Goal: Task Accomplishment & Management: Manage account settings

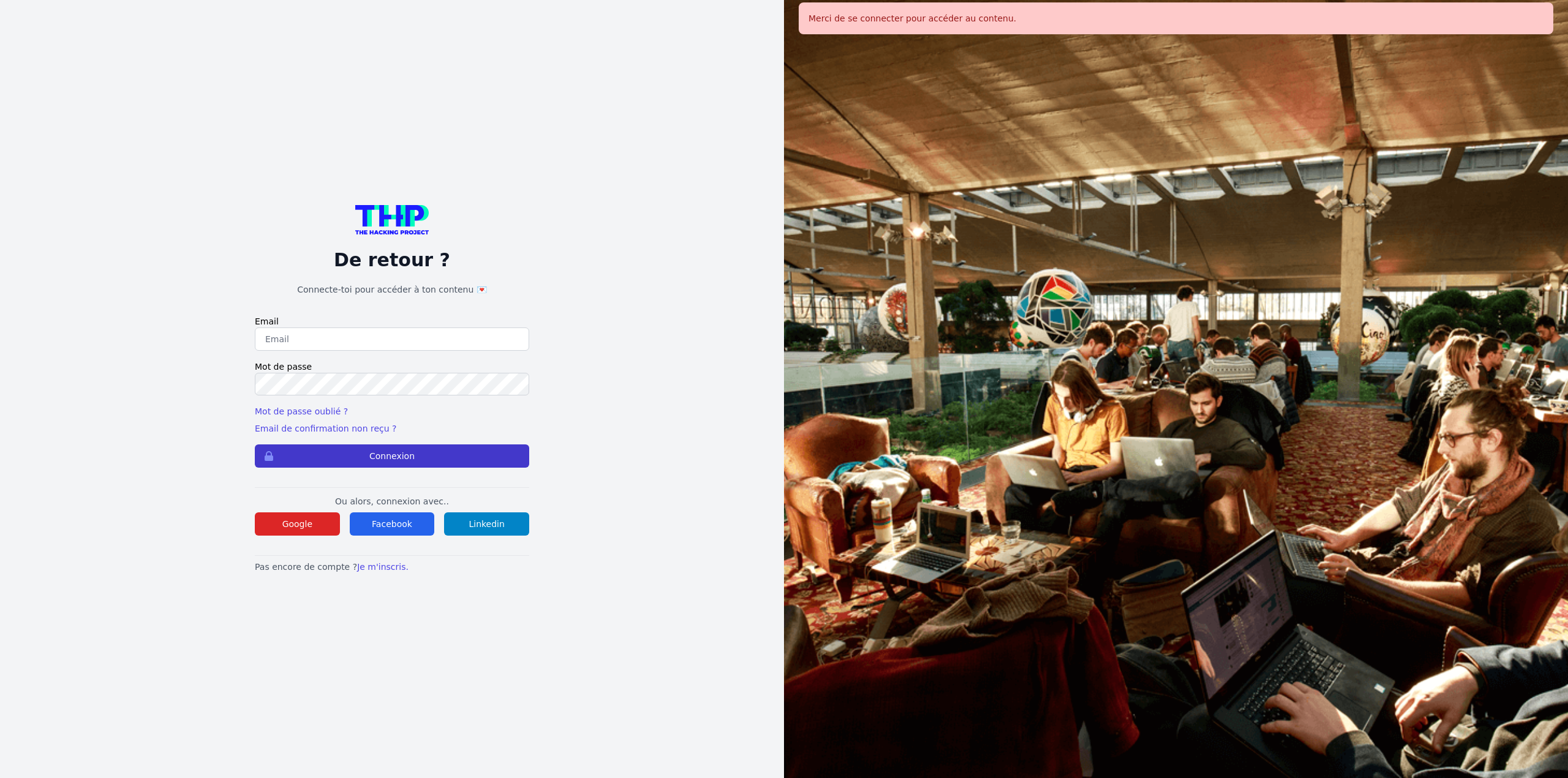
type input "[EMAIL_ADDRESS][DOMAIN_NAME]"
click at [384, 458] on button "Connexion" at bounding box center [392, 455] width 275 height 23
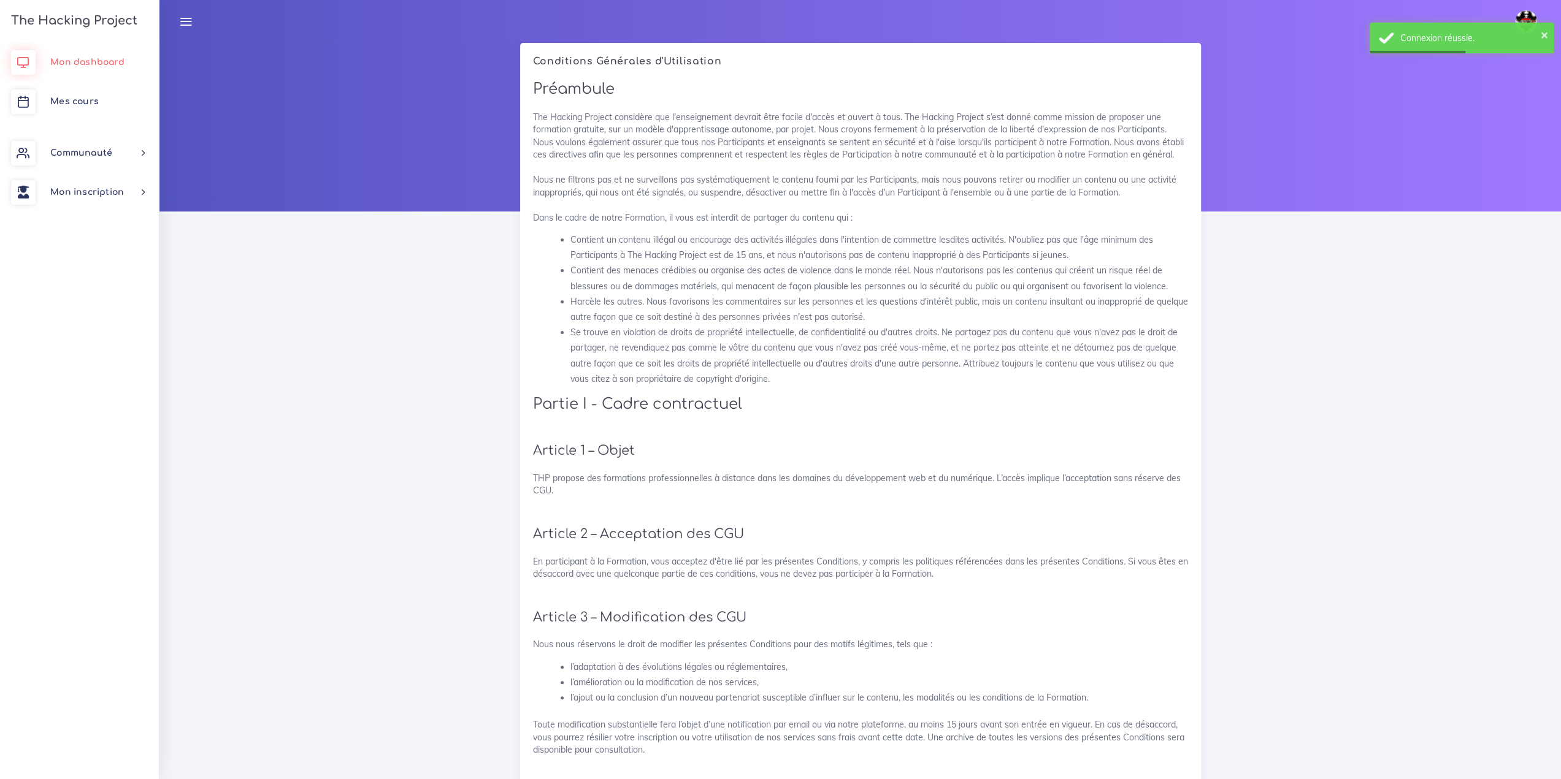
click at [98, 68] on link "Mon dashboard" at bounding box center [79, 62] width 159 height 39
click at [92, 94] on link "Mes cours" at bounding box center [79, 101] width 159 height 39
click at [86, 99] on span "Mes cours" at bounding box center [74, 101] width 48 height 9
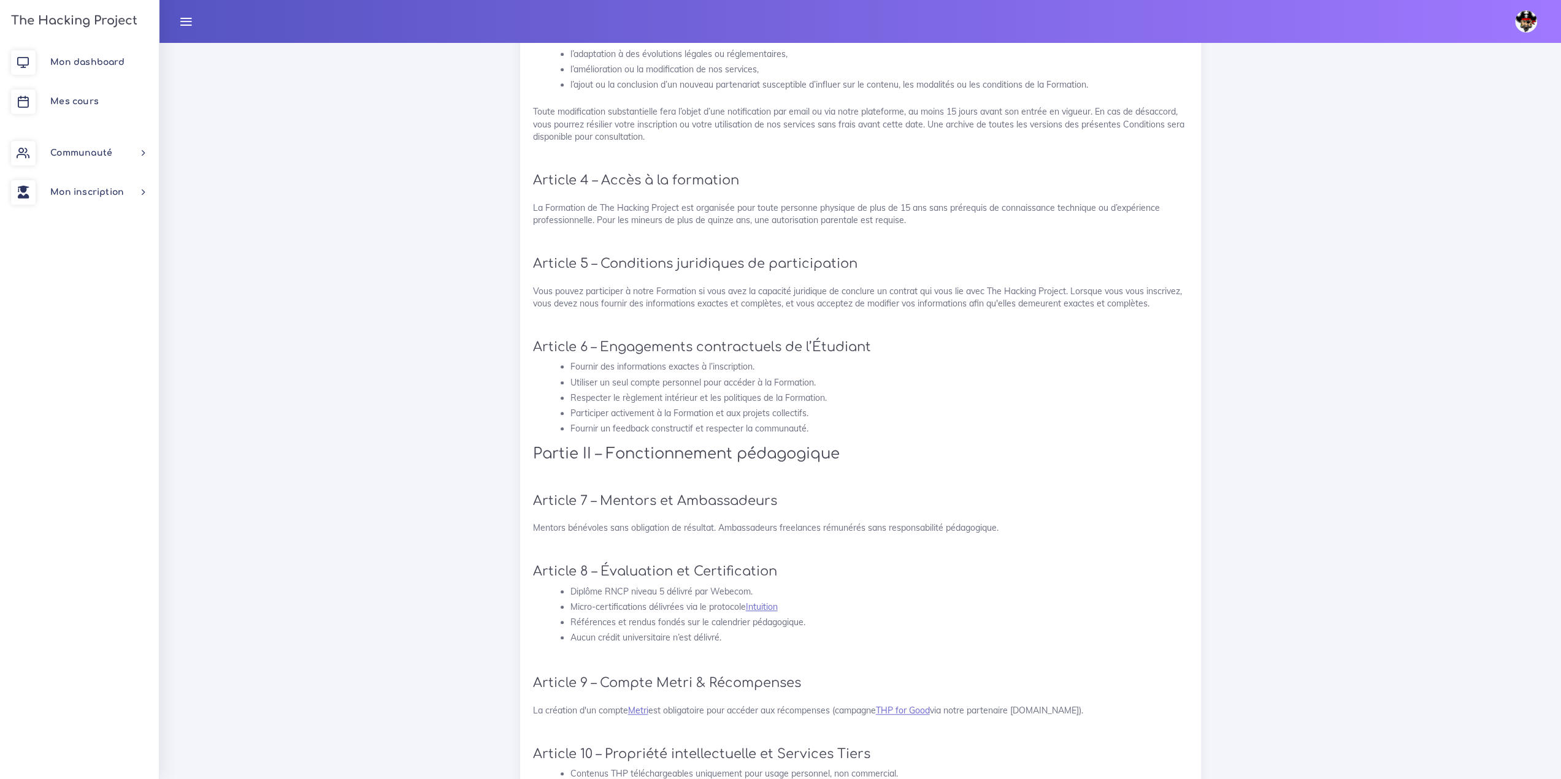
scroll to position [675, 0]
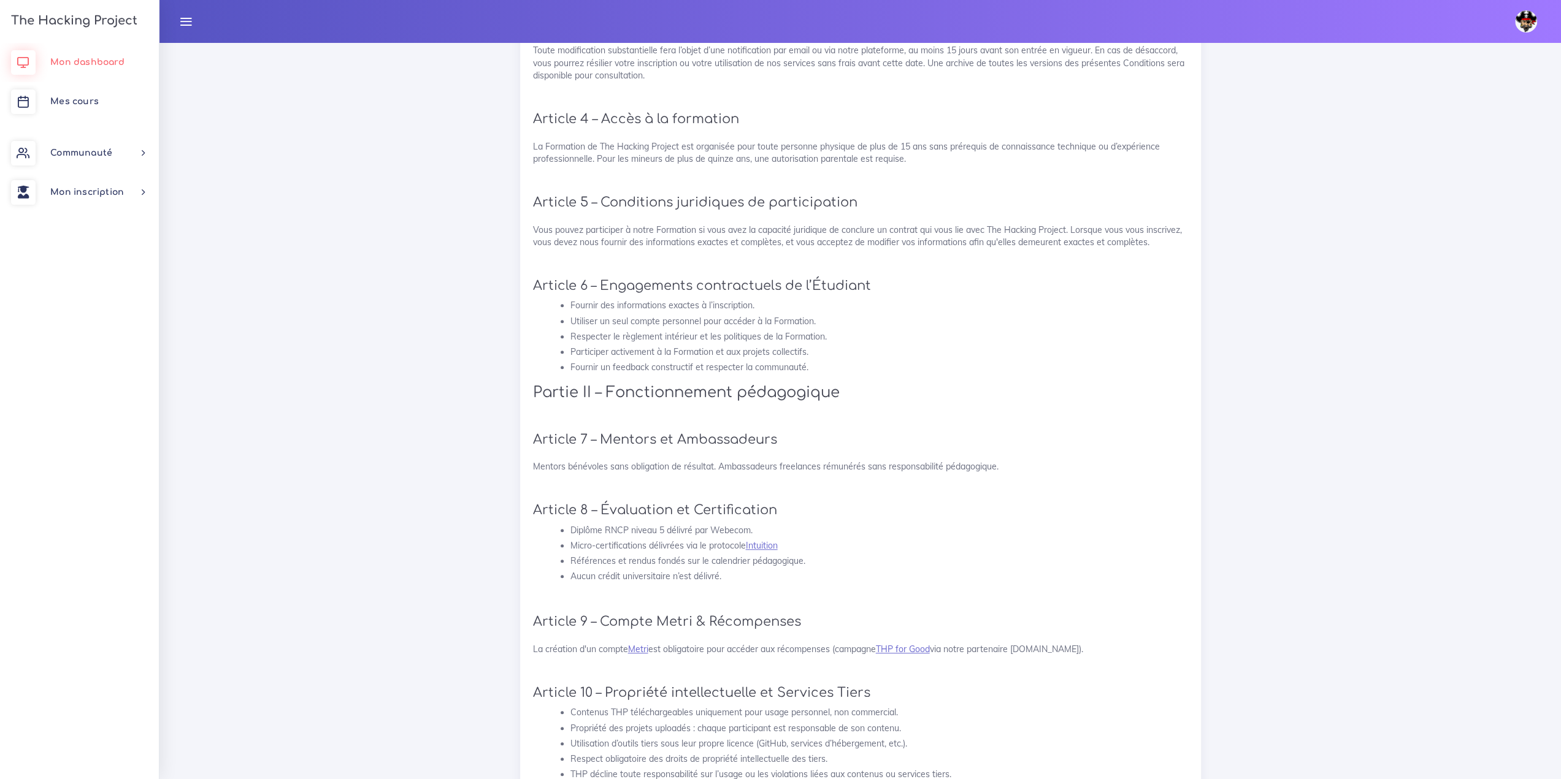
click at [106, 58] on span "Mon dashboard" at bounding box center [87, 62] width 74 height 9
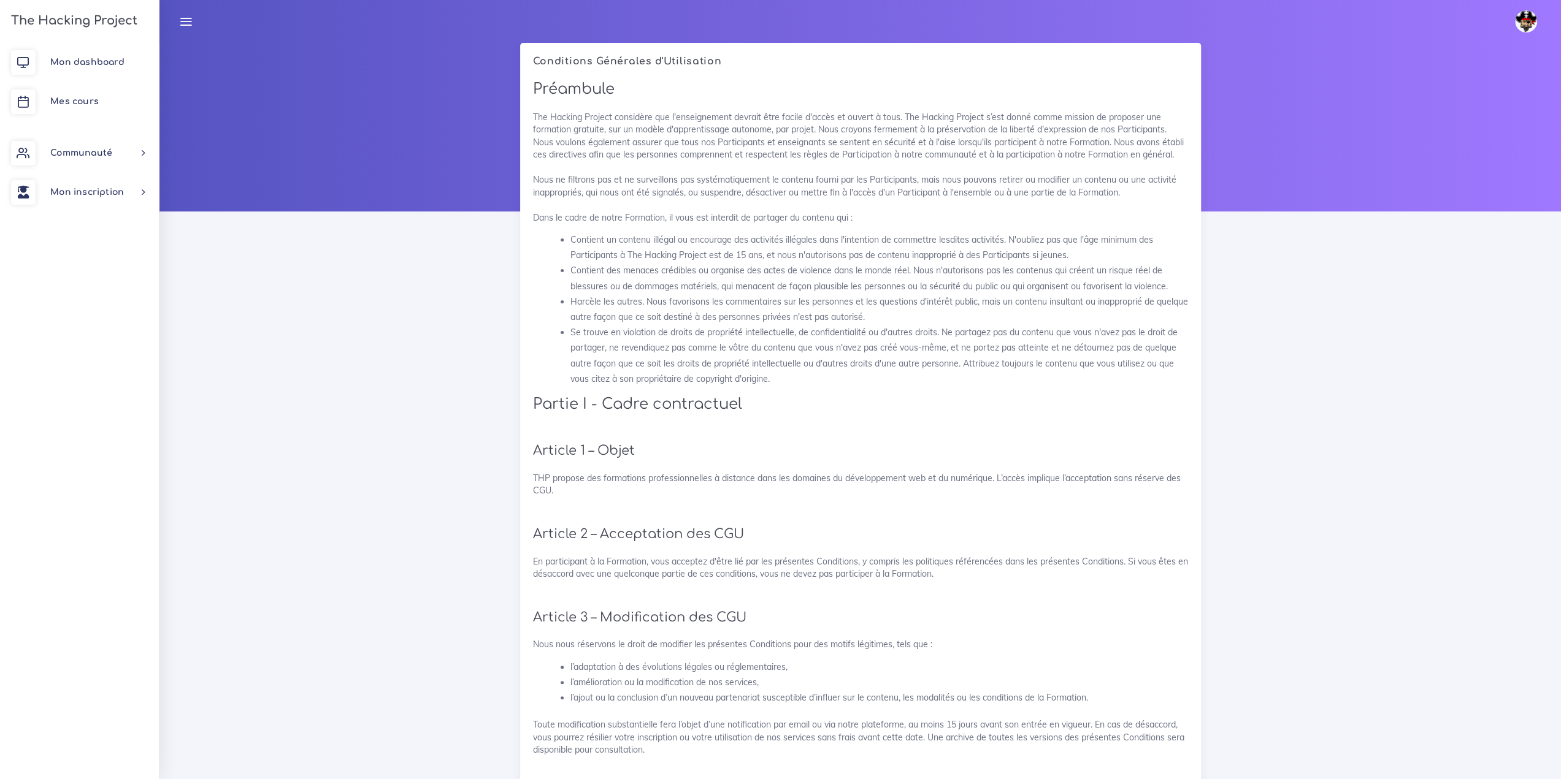
click at [194, 25] on link at bounding box center [185, 21] width 31 height 43
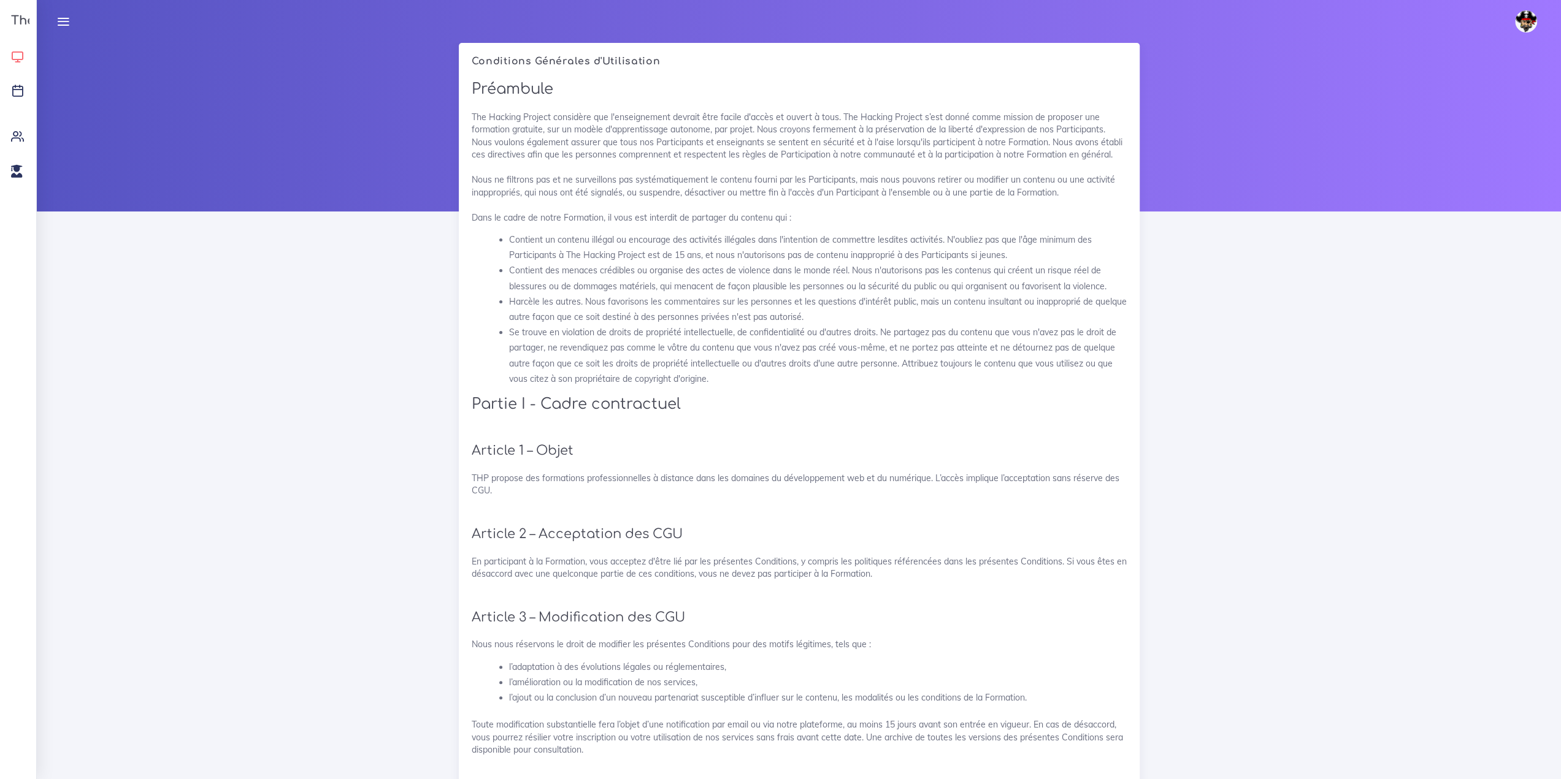
click at [17, 50] on link "Mon dashboard" at bounding box center [18, 60] width 36 height 34
click at [22, 85] on icon at bounding box center [17, 90] width 13 height 13
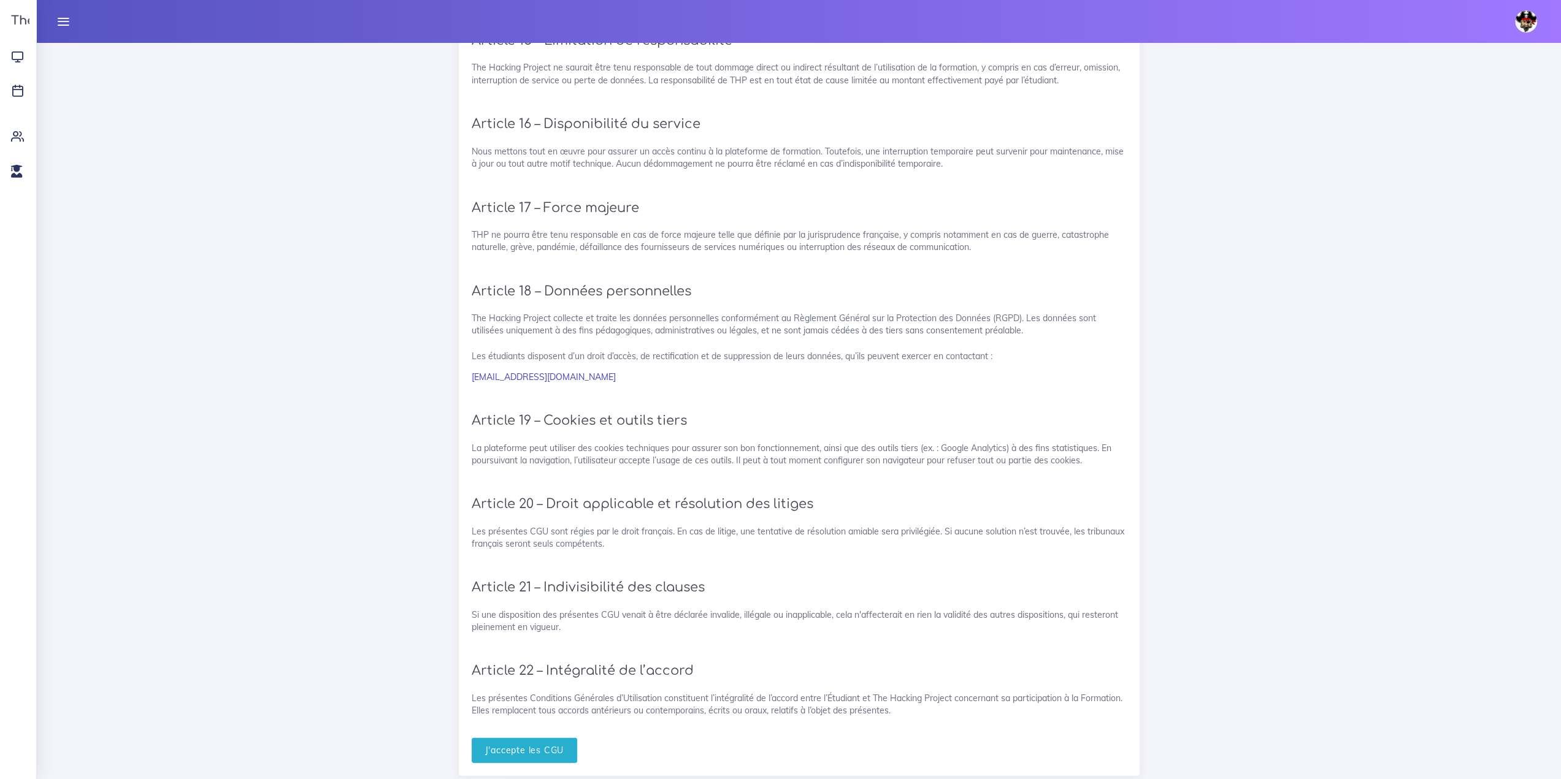
scroll to position [2249, 0]
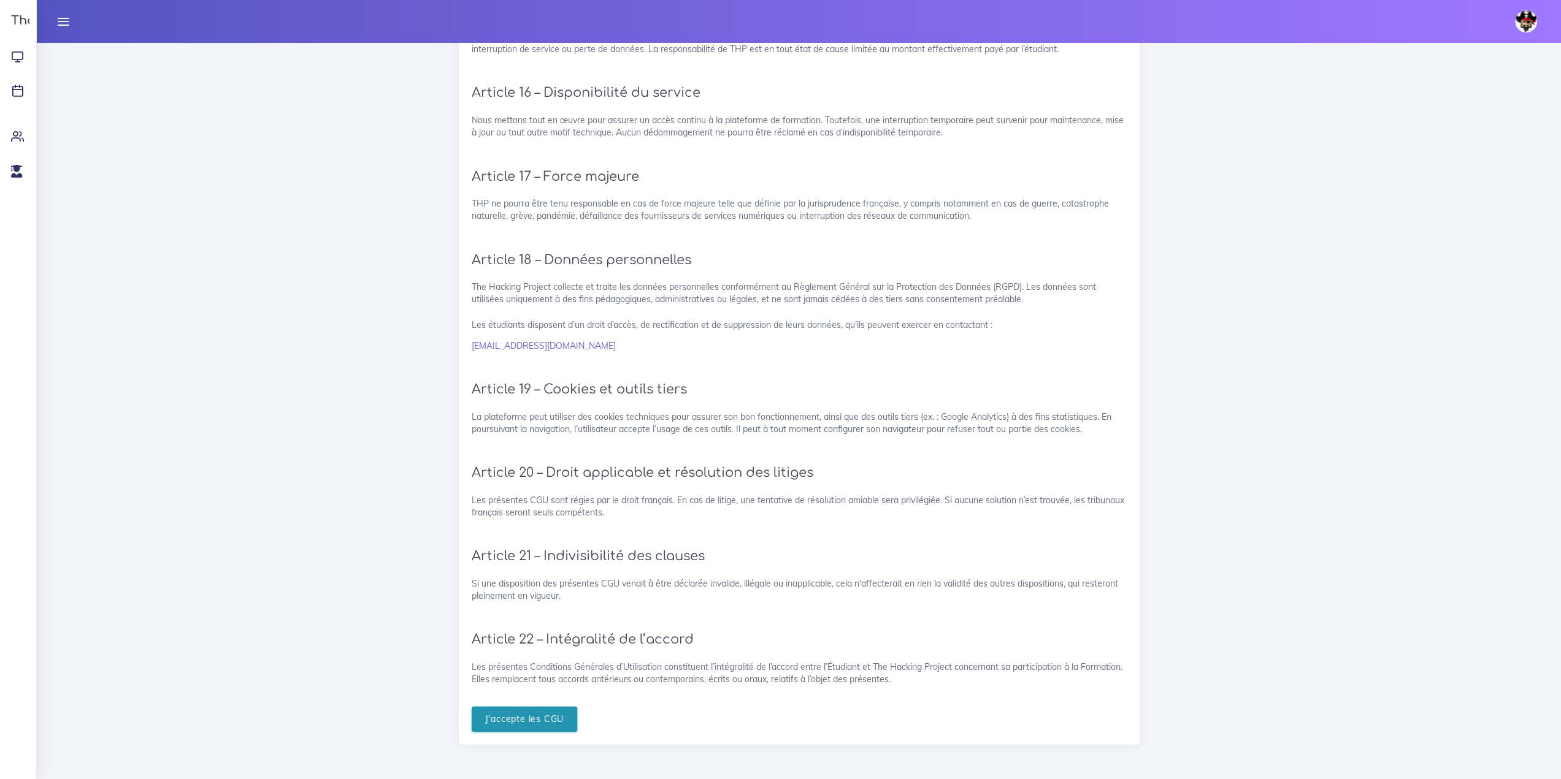
click at [559, 721] on input "J'accepte les CGU" at bounding box center [525, 718] width 106 height 25
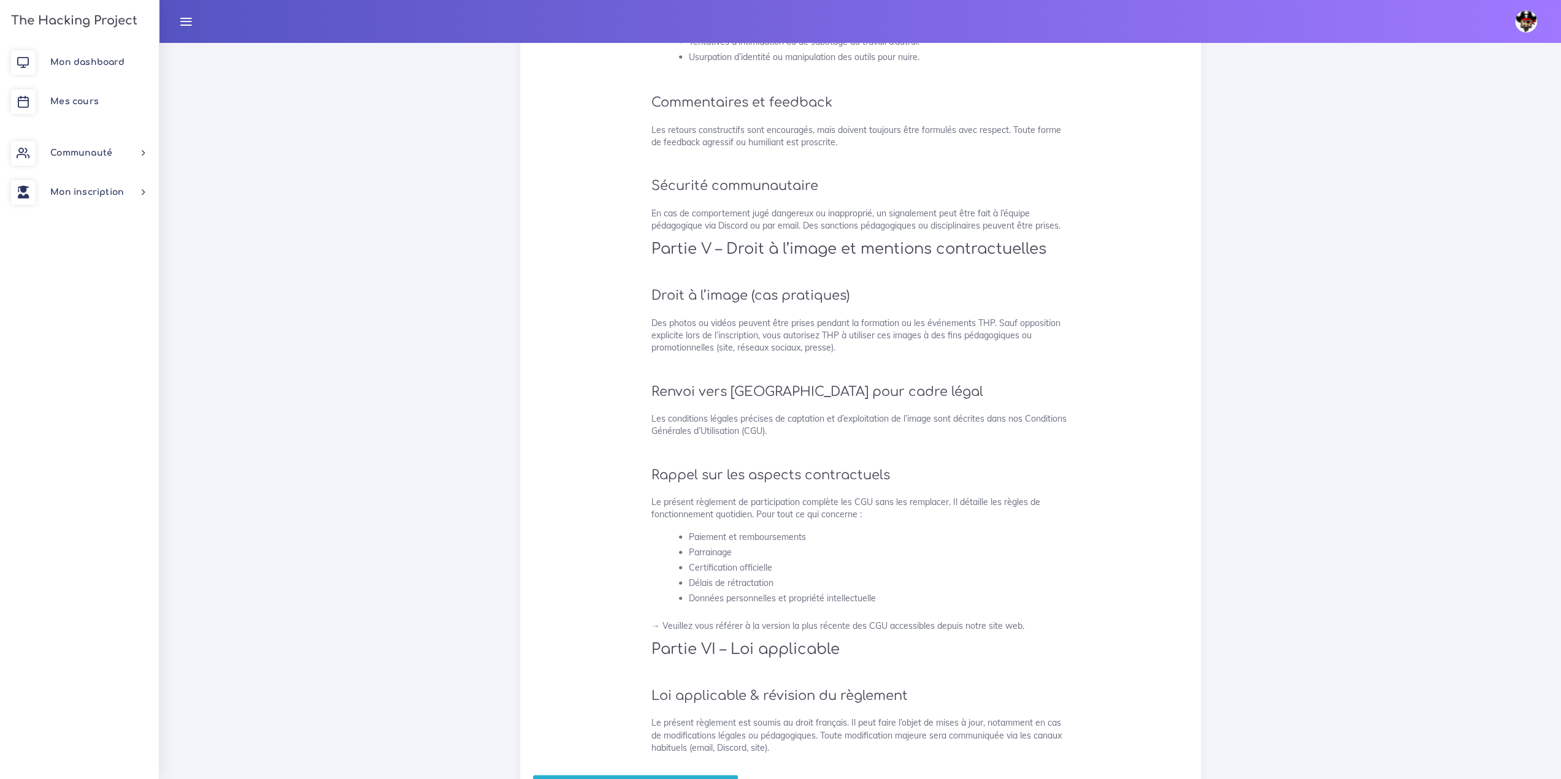
scroll to position [2750, 0]
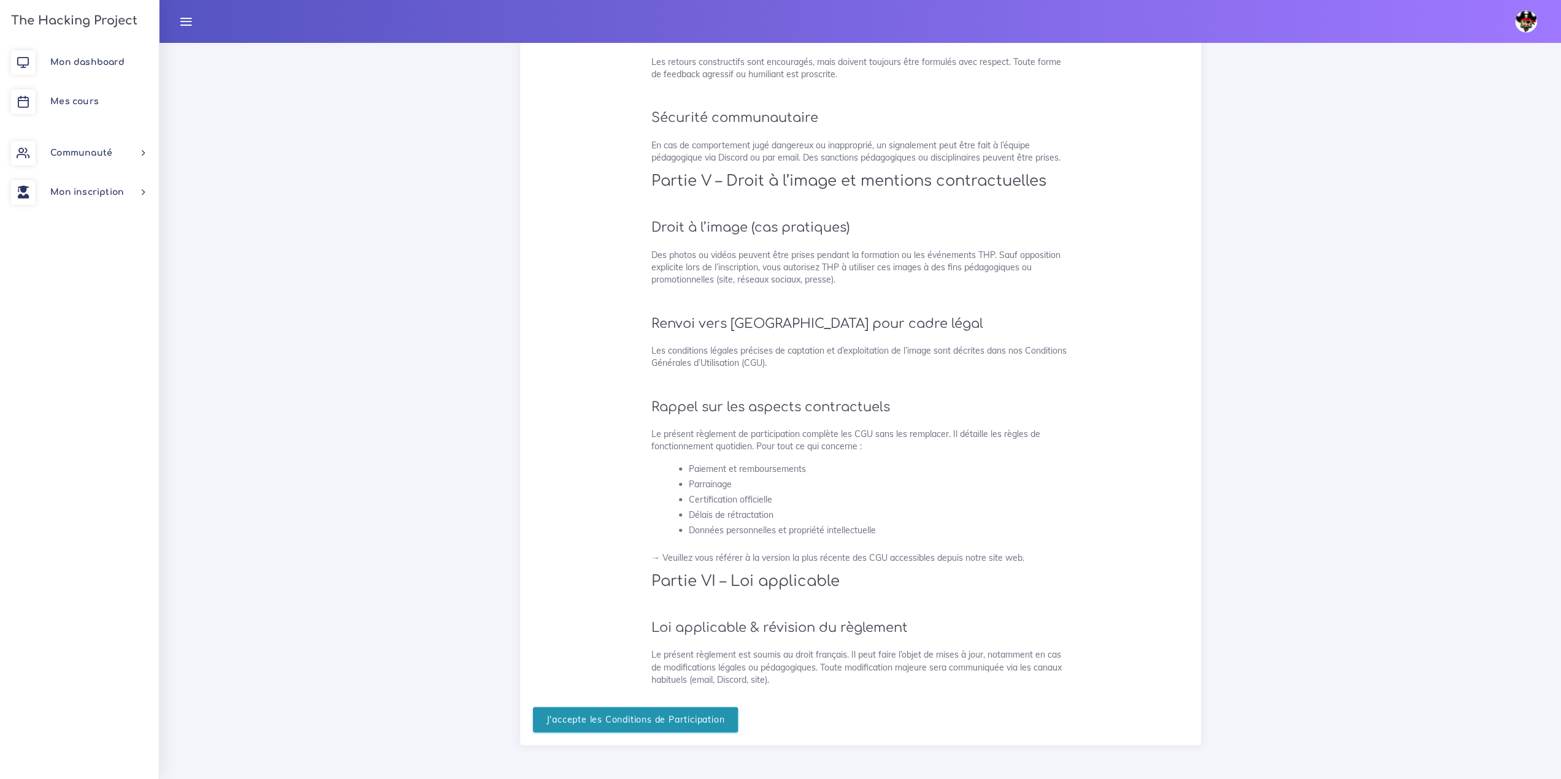
click at [610, 707] on form "J'accepte les Conditions de Participation" at bounding box center [860, 714] width 655 height 38
click at [618, 713] on input "J'accepte les Conditions de Participation" at bounding box center [635, 720] width 205 height 25
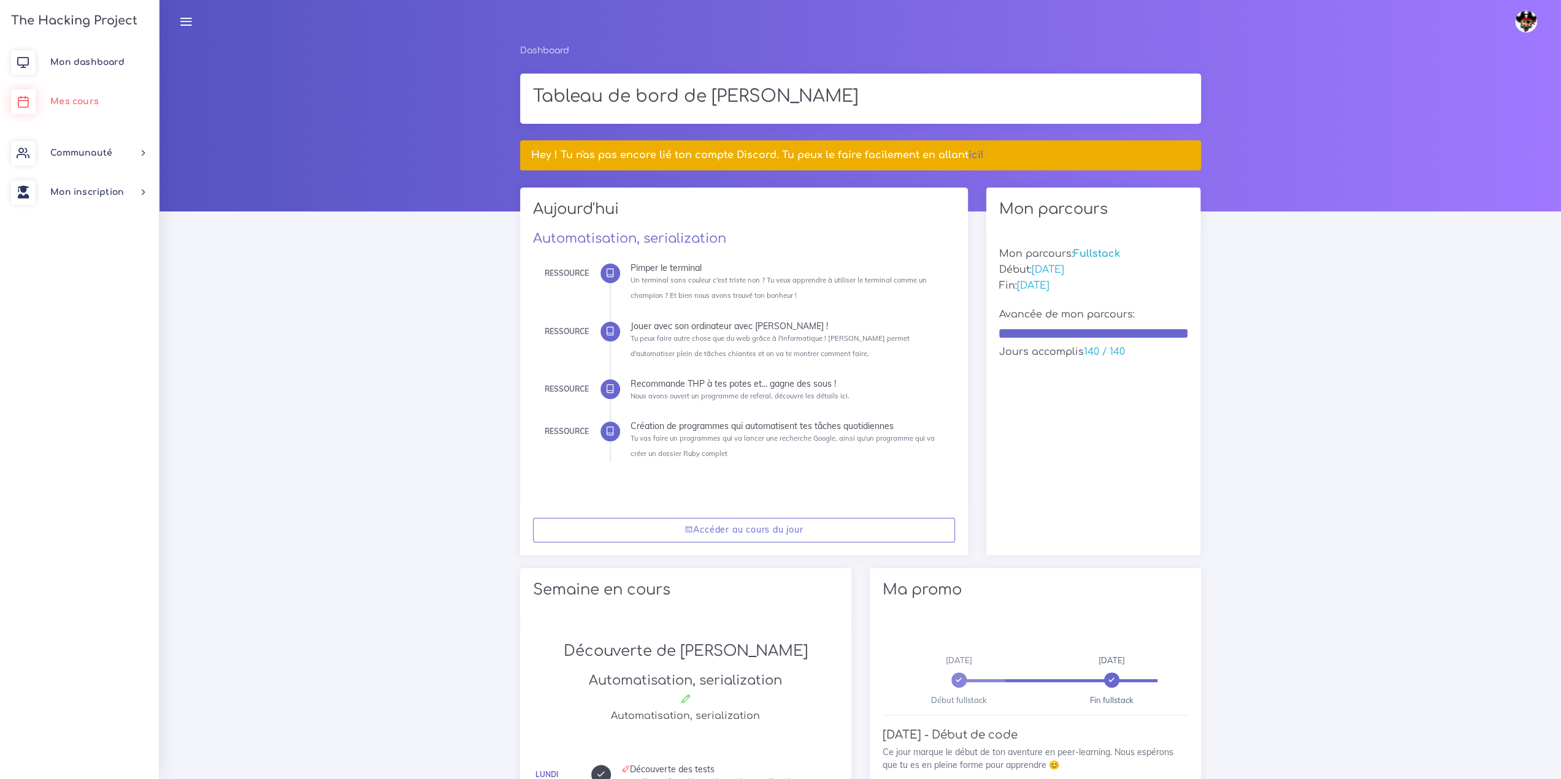
click at [82, 104] on span "Mes cours" at bounding box center [74, 101] width 48 height 9
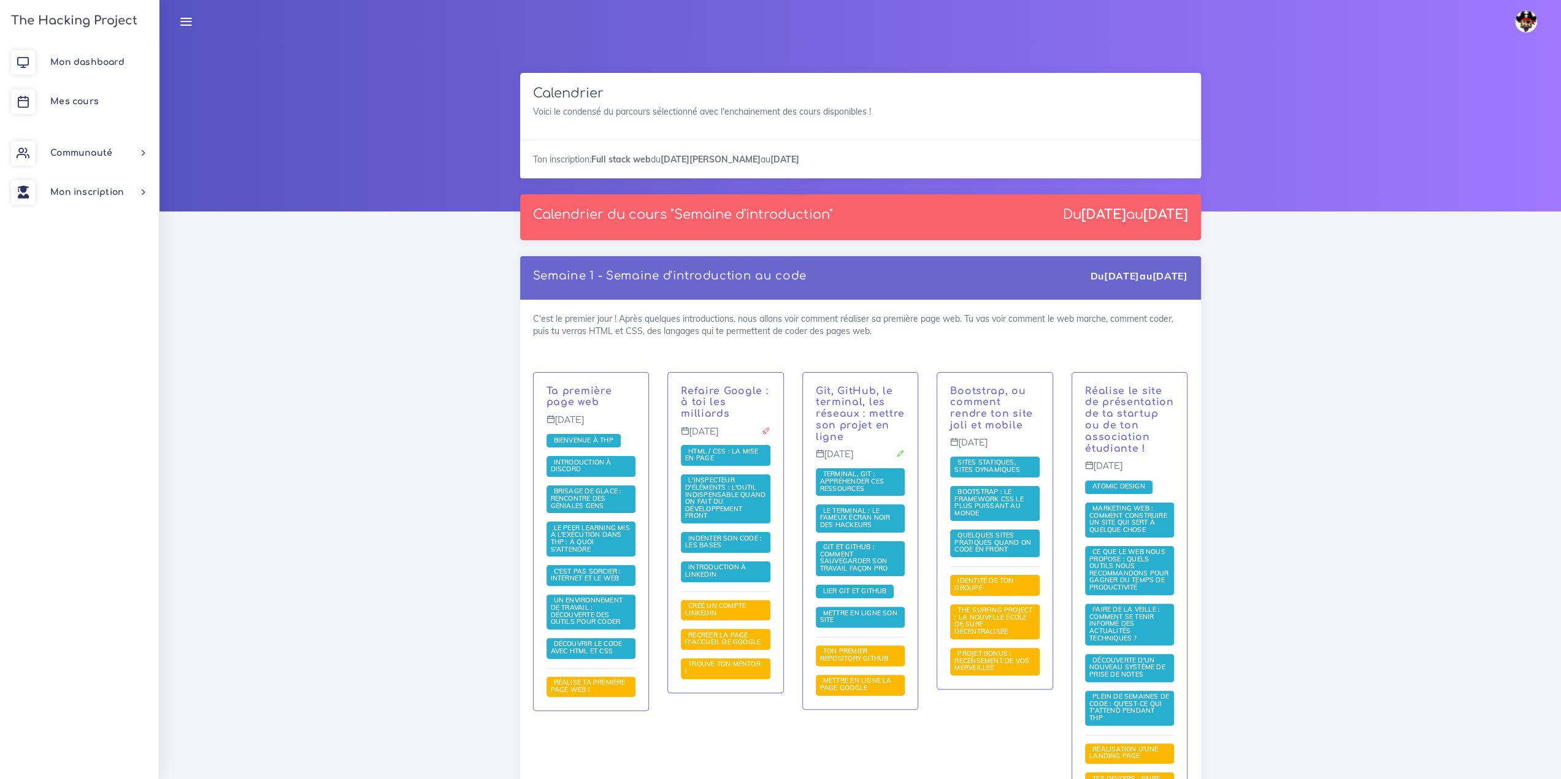
click at [1528, 23] on img at bounding box center [1526, 21] width 22 height 22
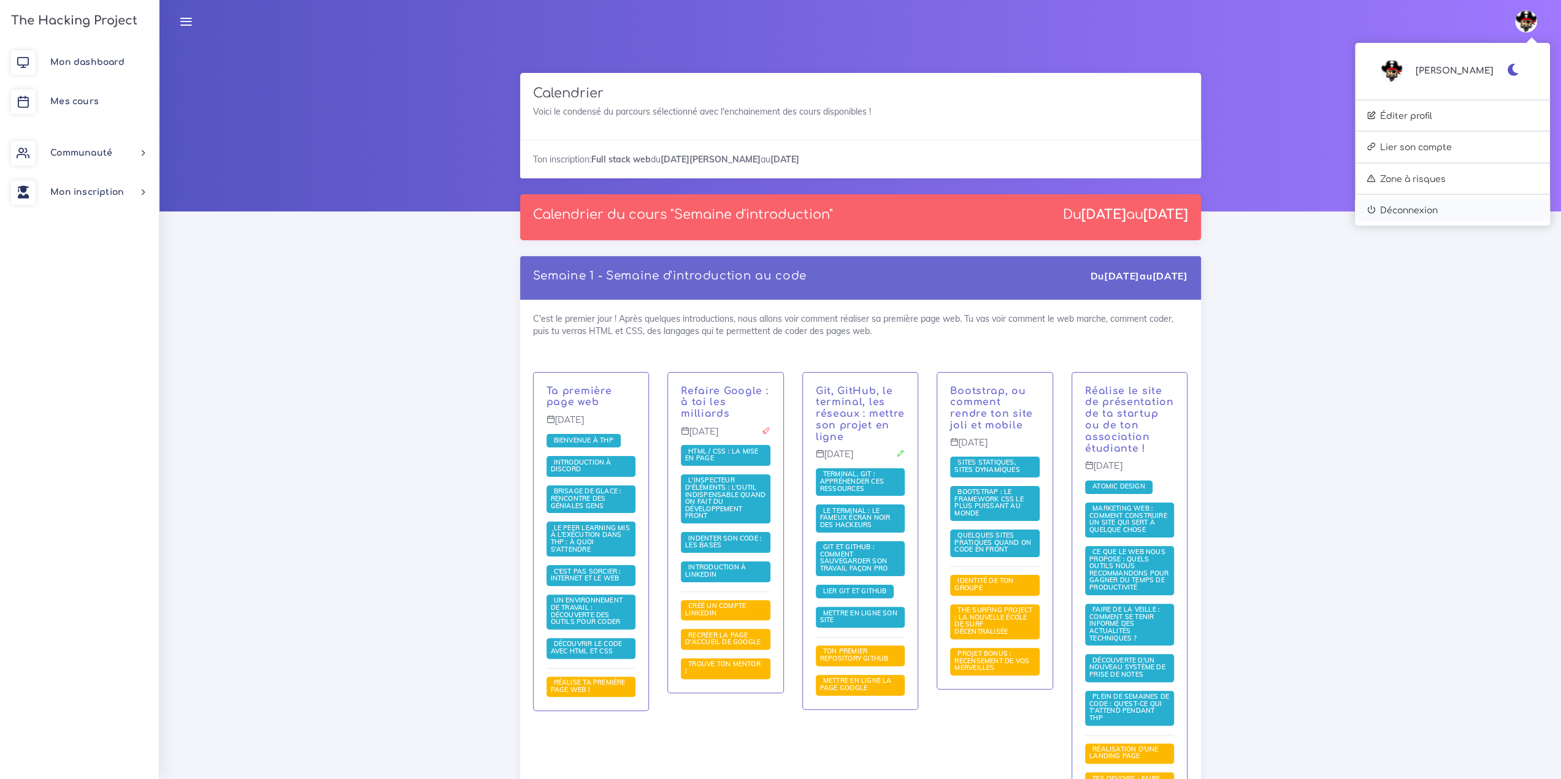
click at [1428, 208] on link "Déconnexion" at bounding box center [1452, 210] width 195 height 22
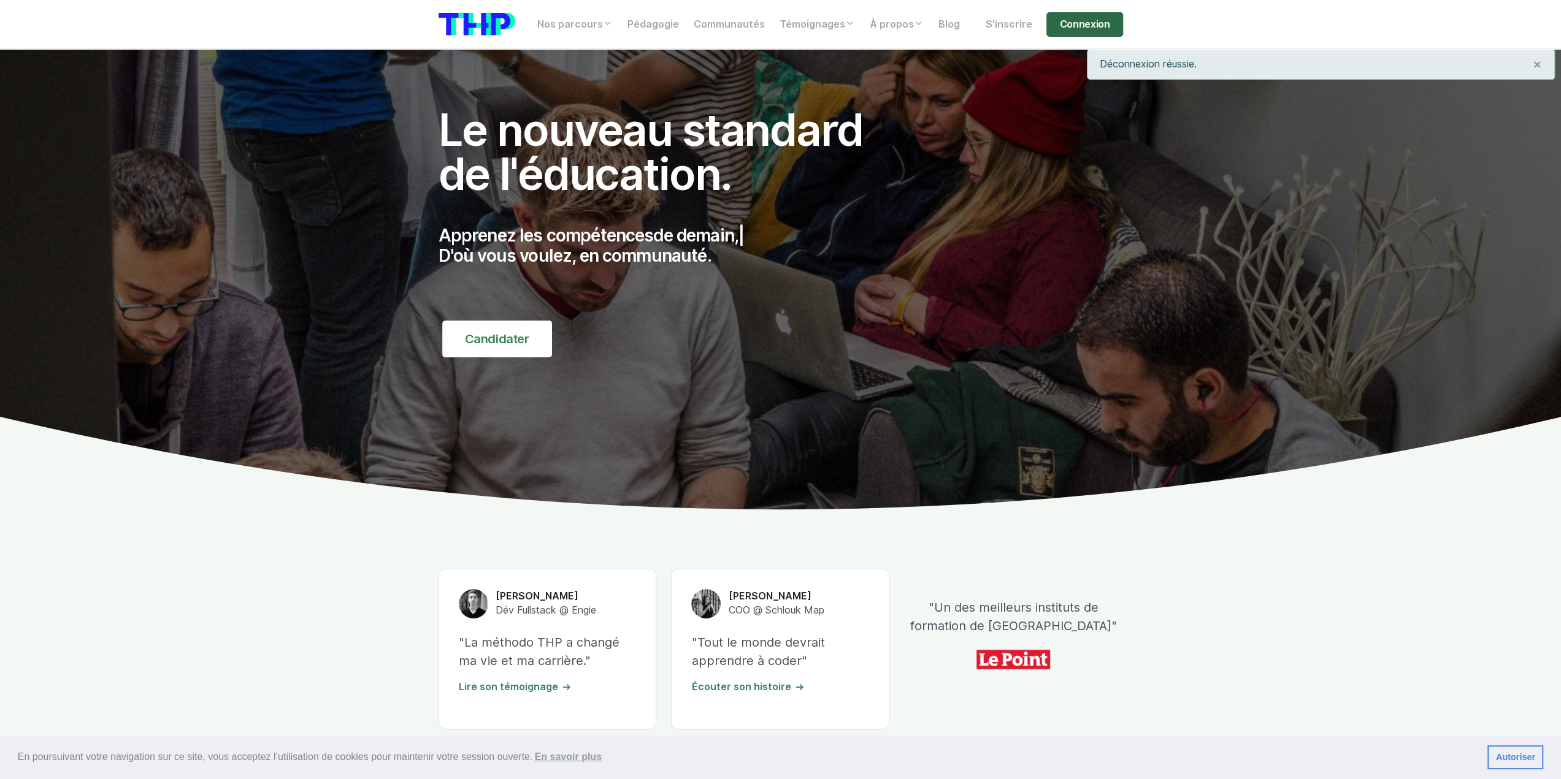
click at [1106, 26] on link "Connexion" at bounding box center [1084, 24] width 76 height 25
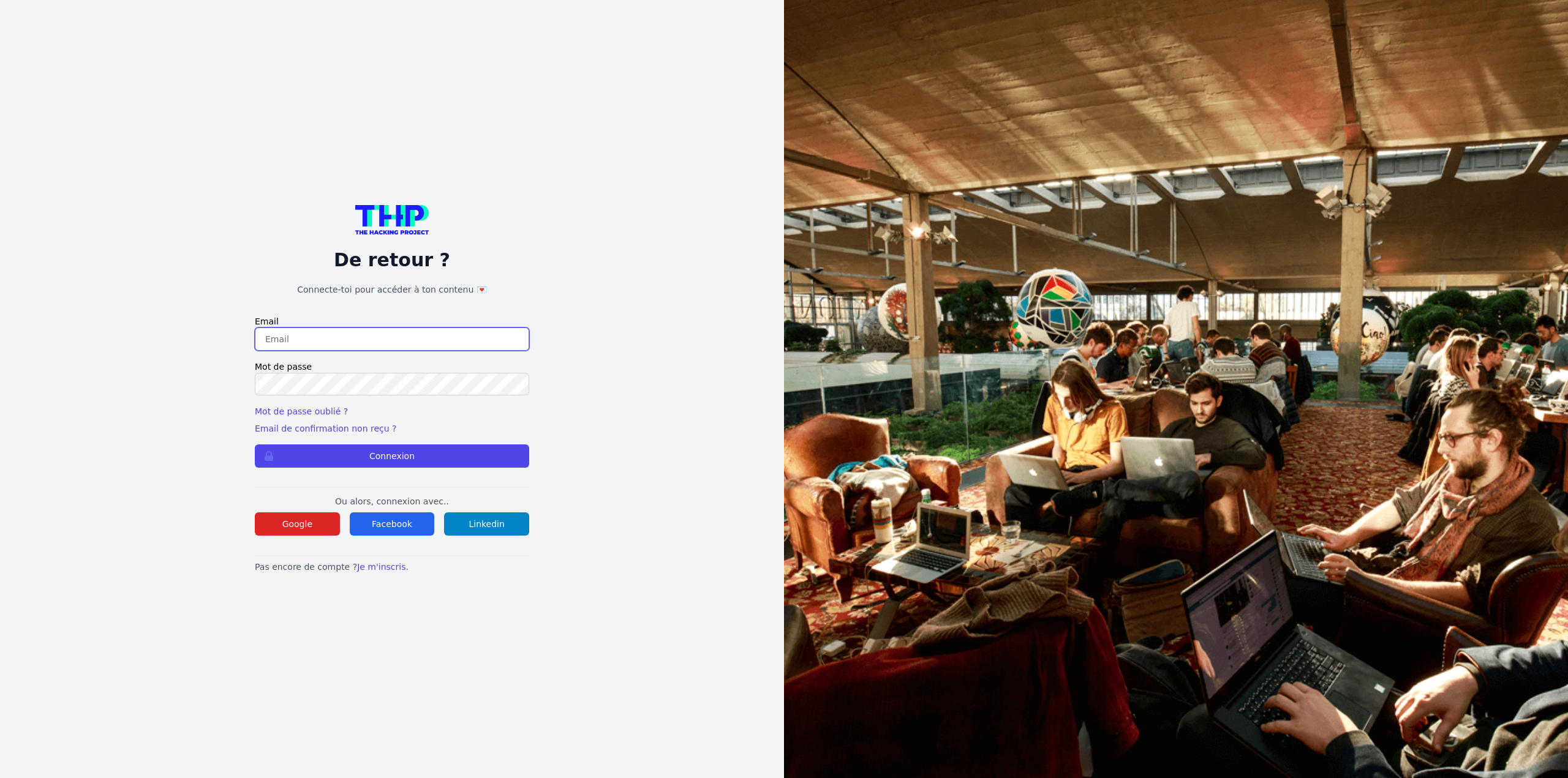
type input "mulezig2014@outlook.fr"
click at [309, 334] on input "mulezig2014@outlook.fr" at bounding box center [392, 339] width 275 height 23
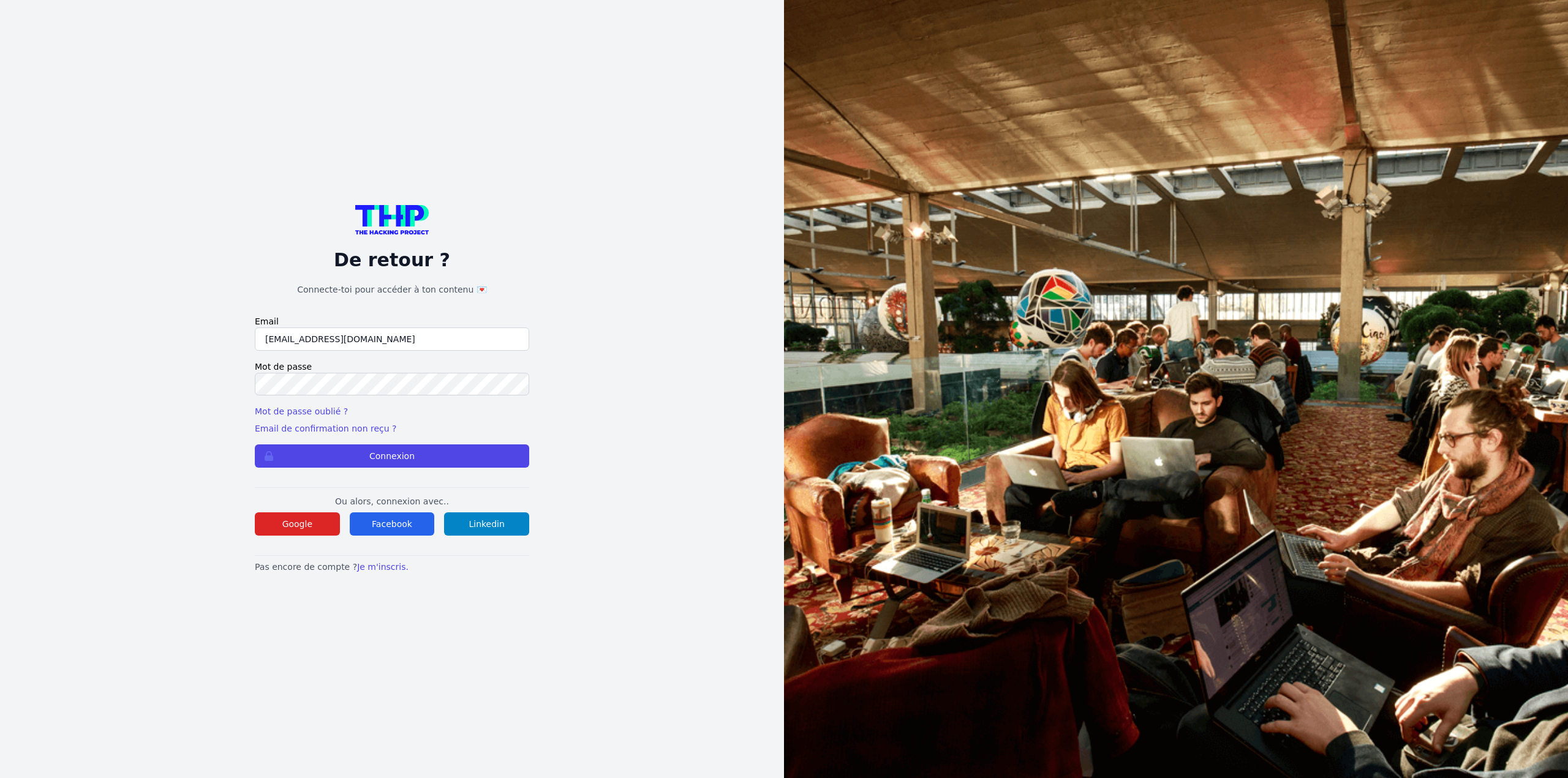
click at [309, 334] on input "mulezig2014@outlook.fr" at bounding box center [392, 339] width 275 height 23
type input "mulezig2014@outlook.fr"
